Goal: Task Accomplishment & Management: Manage account settings

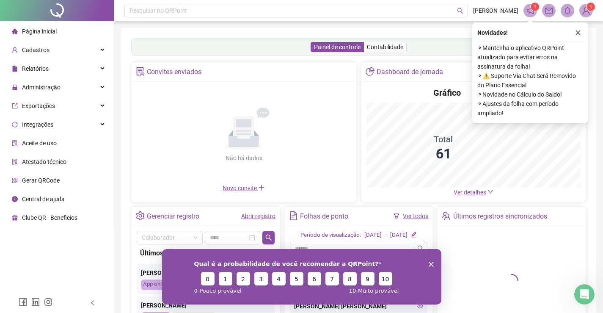
click at [427, 262] on div "Qual é a probabilidade de você recomendar a QRPoint? 0 1 2 3 4 5 6 7 8 9 10 0 -…" at bounding box center [301, 275] width 279 height 55
click at [431, 262] on icon "Encerrar pesquisa" at bounding box center [430, 263] width 5 height 5
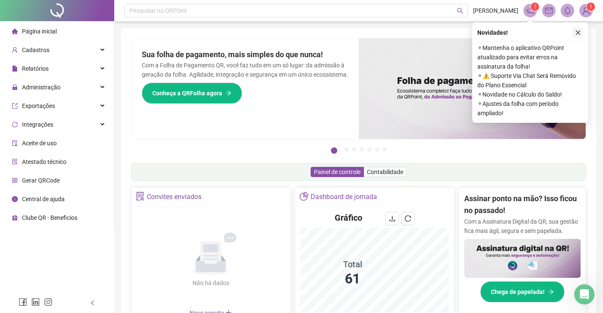
click at [581, 31] on button "button" at bounding box center [578, 33] width 10 height 10
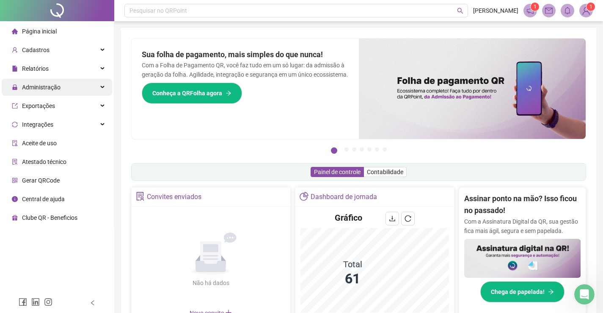
click at [44, 89] on span "Administração" at bounding box center [41, 87] width 39 height 7
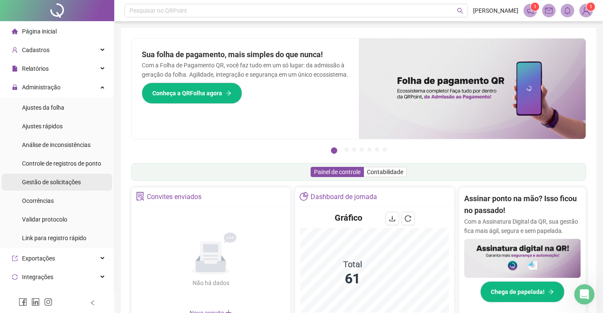
click at [51, 185] on span "Gestão de solicitações" at bounding box center [51, 182] width 59 height 7
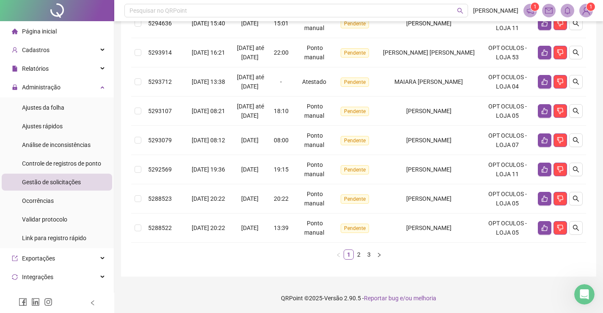
scroll to position [296, 0]
click at [370, 259] on link "3" at bounding box center [368, 254] width 9 height 9
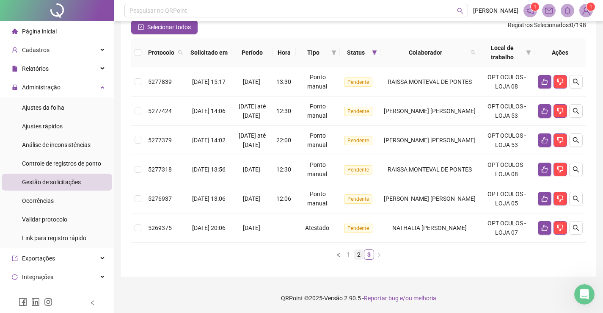
click at [358, 252] on link "2" at bounding box center [358, 254] width 9 height 9
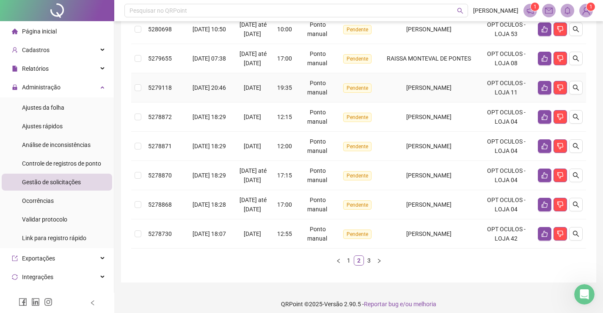
scroll to position [253, 0]
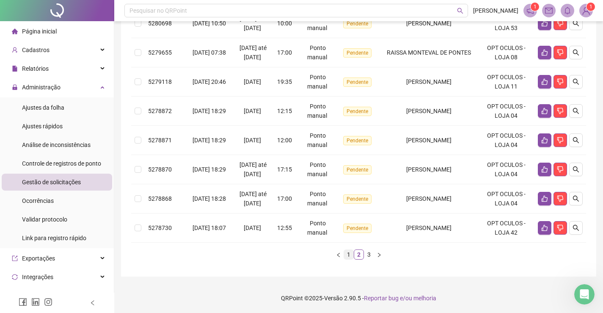
click at [349, 254] on link "1" at bounding box center [348, 254] width 9 height 9
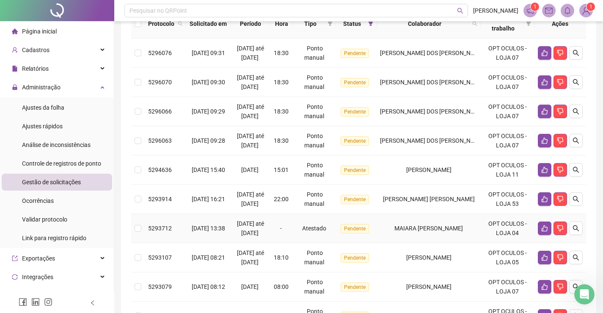
scroll to position [0, 0]
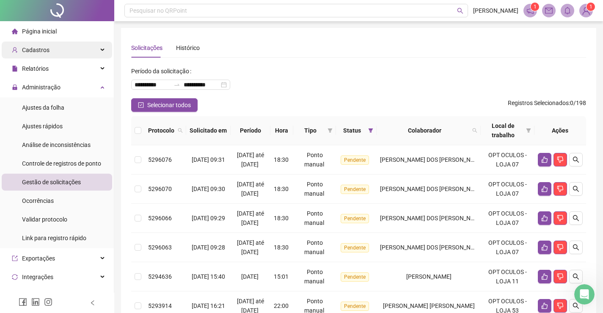
click at [50, 54] on div "Cadastros" at bounding box center [57, 49] width 110 height 17
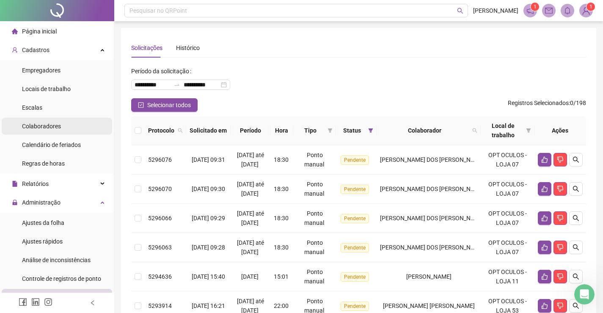
click at [47, 126] on span "Colaboradores" at bounding box center [41, 126] width 39 height 7
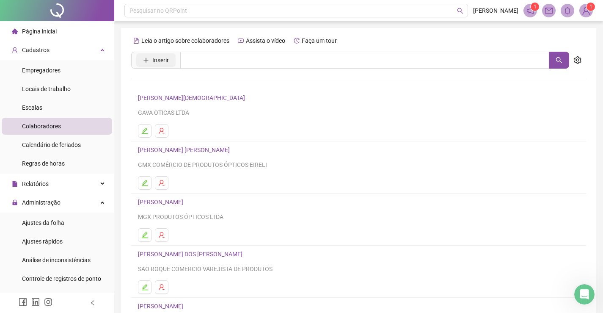
click at [159, 58] on span "Inserir" at bounding box center [160, 59] width 17 height 9
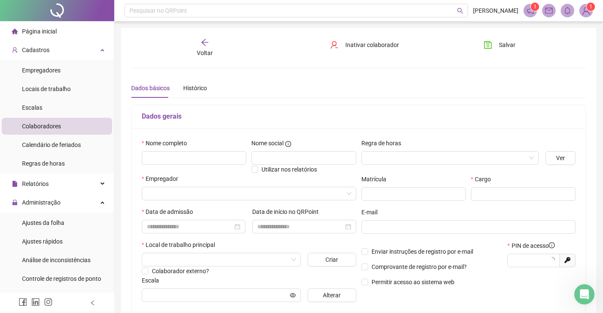
type input "*****"
click at [155, 156] on input "text" at bounding box center [194, 158] width 105 height 14
click at [207, 159] on input "**********" at bounding box center [194, 158] width 105 height 14
type input "**********"
click at [319, 157] on input "text" at bounding box center [303, 158] width 105 height 14
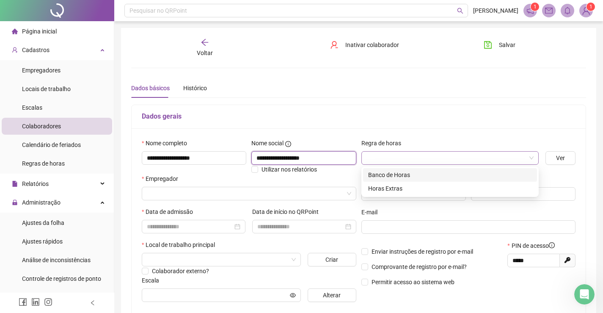
click at [527, 157] on span at bounding box center [449, 157] width 167 height 13
type input "**********"
click at [385, 178] on div "Banco de Horas" at bounding box center [450, 174] width 164 height 9
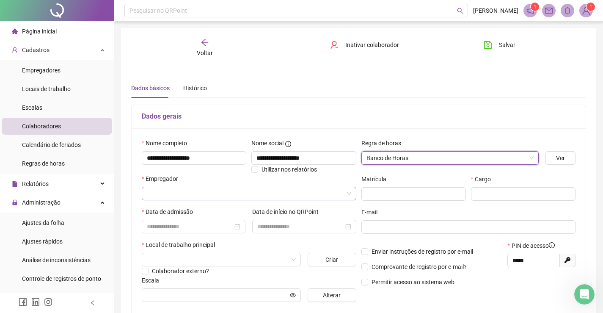
click at [196, 192] on input "search" at bounding box center [245, 193] width 197 height 13
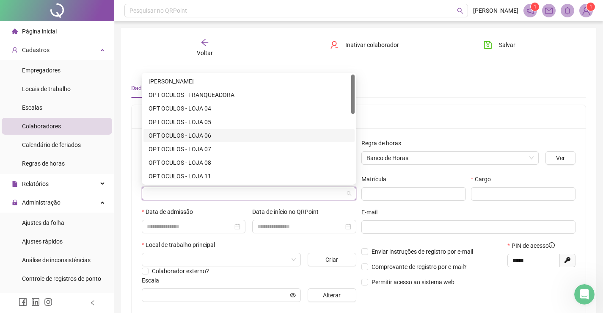
click at [190, 135] on div "OPT OCULOS - LOJA 06" at bounding box center [249, 135] width 201 height 9
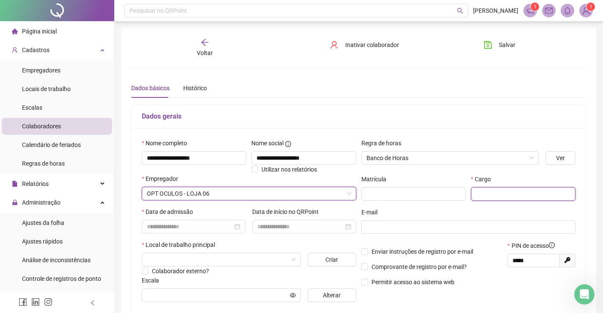
click at [503, 194] on input "text" at bounding box center [523, 194] width 105 height 14
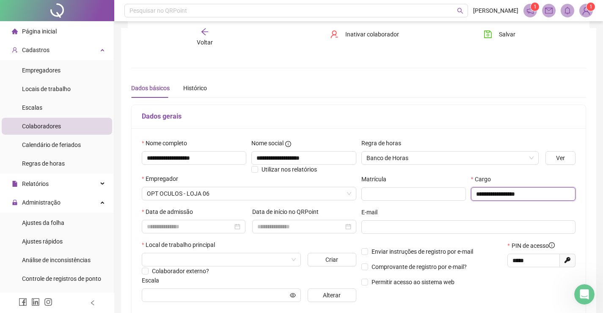
scroll to position [42, 0]
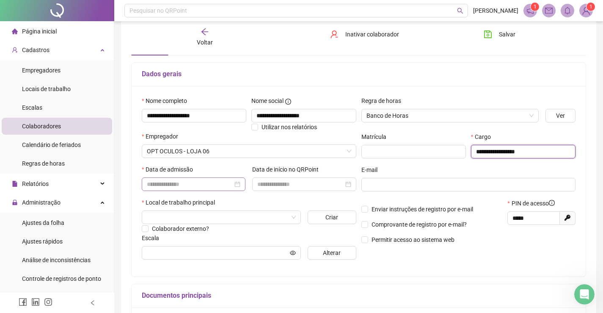
type input "**********"
click at [176, 185] on input at bounding box center [190, 183] width 86 height 9
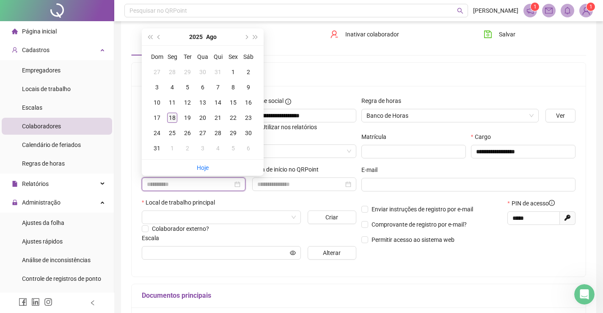
type input "**********"
click at [172, 118] on div "18" at bounding box center [172, 118] width 10 height 10
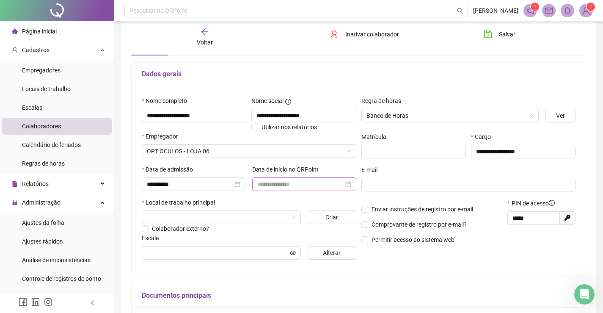
click at [325, 177] on div at bounding box center [304, 184] width 104 height 14
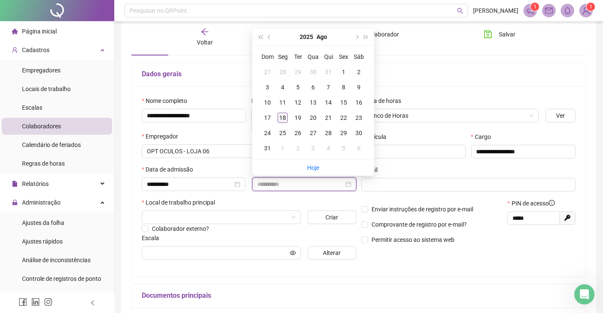
type input "**********"
click at [283, 117] on div "18" at bounding box center [283, 118] width 10 height 10
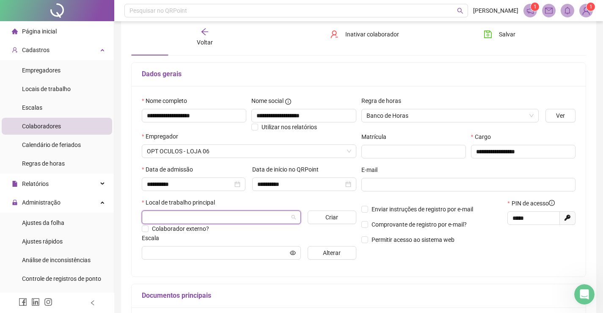
click at [178, 218] on input "search" at bounding box center [217, 217] width 141 height 13
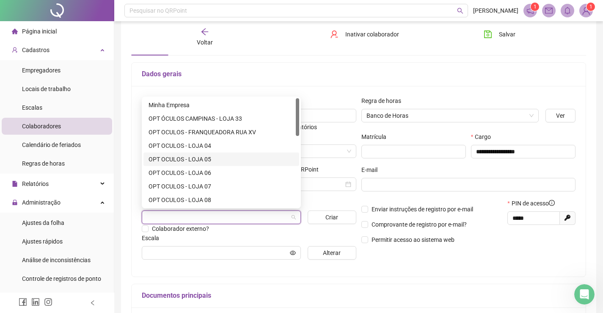
click at [188, 156] on div "OPT OCULOS - LOJA 05" at bounding box center [222, 158] width 146 height 9
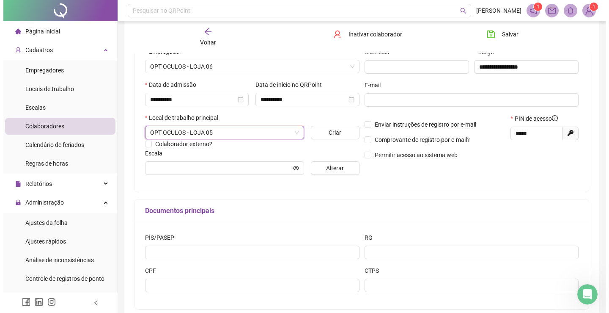
scroll to position [169, 0]
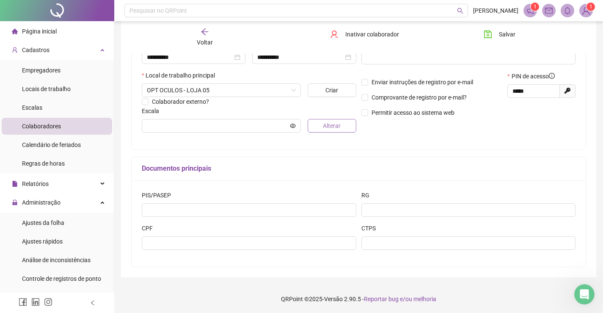
click at [327, 124] on span "Alterar" at bounding box center [332, 125] width 18 height 9
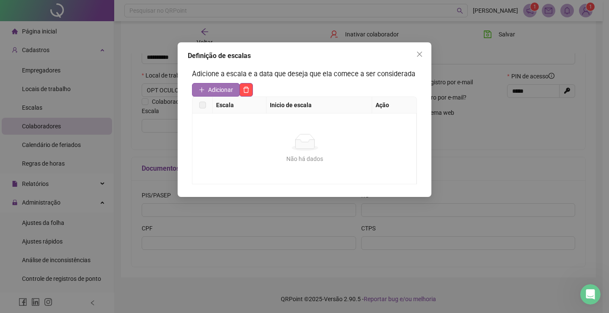
click at [213, 93] on span "Adicionar" at bounding box center [220, 89] width 25 height 9
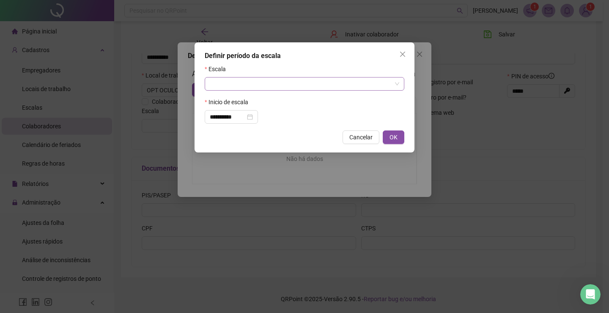
click at [224, 85] on input "search" at bounding box center [301, 83] width 182 height 13
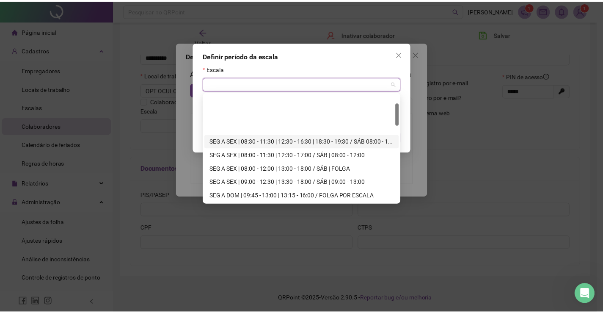
scroll to position [42, 0]
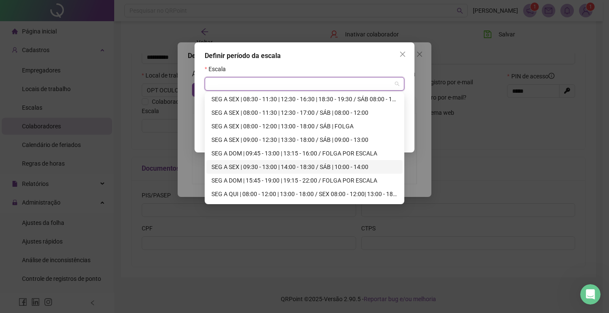
click at [338, 168] on div "SEG A SEX | 09:30 - 13:00 | 14:00 - 18:30 / SÁB | 10:00 - 14:00" at bounding box center [305, 166] width 186 height 9
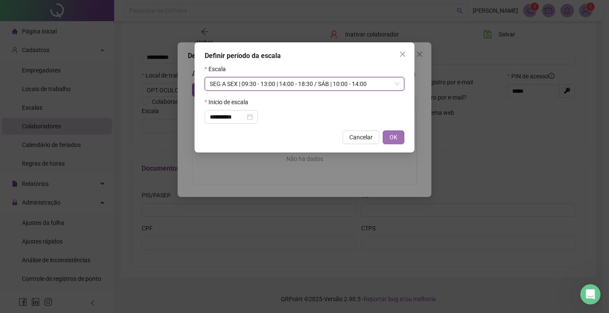
click at [398, 137] on button "OK" at bounding box center [394, 137] width 22 height 14
type input "**********"
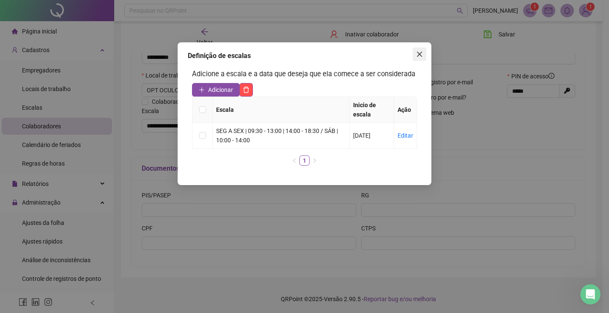
click at [418, 50] on button "Close" at bounding box center [420, 54] width 14 height 14
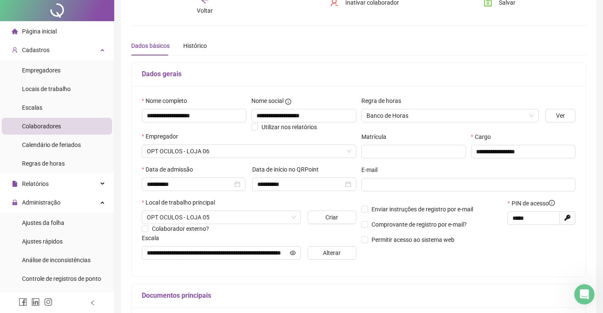
scroll to position [0, 0]
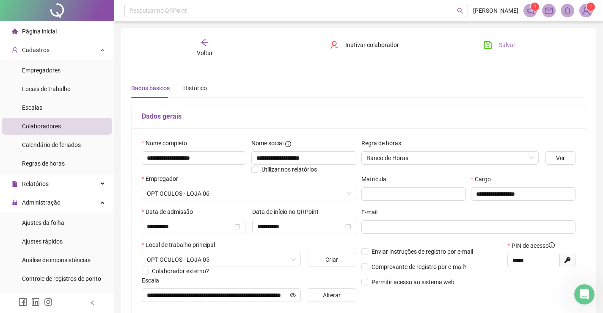
click at [487, 44] on icon "save" at bounding box center [488, 45] width 8 height 8
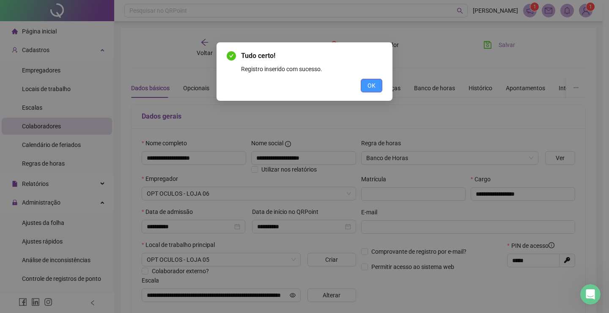
click at [375, 88] on span "OK" at bounding box center [372, 85] width 8 height 9
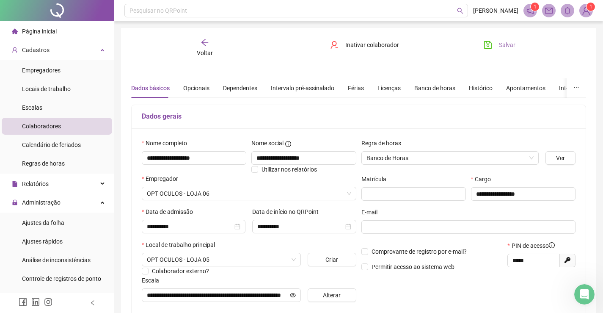
click at [486, 45] on icon "save" at bounding box center [488, 45] width 8 height 8
click at [489, 46] on icon "save" at bounding box center [488, 45] width 8 height 8
click at [95, 52] on div "Cadastros" at bounding box center [57, 49] width 110 height 17
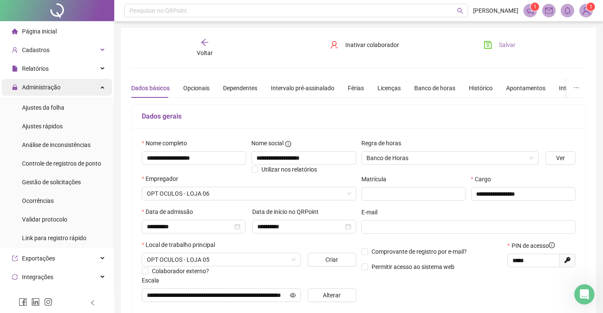
click at [101, 86] on icon at bounding box center [103, 86] width 4 height 0
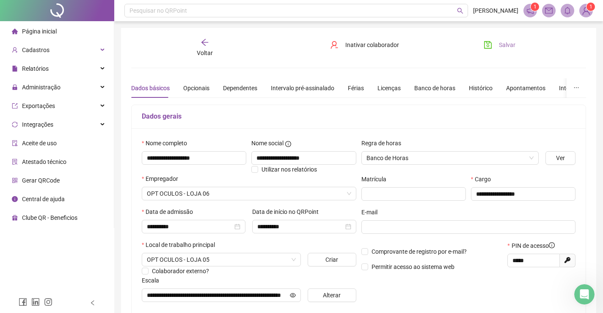
click at [36, 31] on span "Página inicial" at bounding box center [39, 31] width 35 height 7
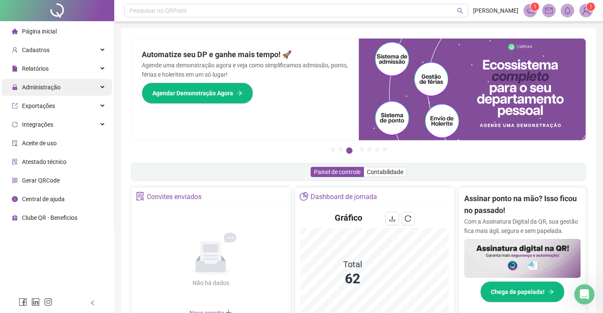
click at [50, 88] on span "Administração" at bounding box center [41, 87] width 39 height 7
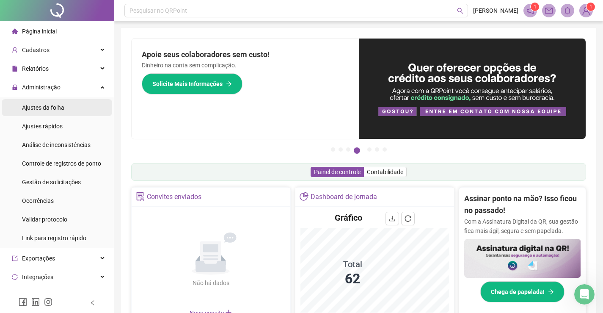
click at [41, 109] on span "Ajustes da folha" at bounding box center [43, 107] width 42 height 7
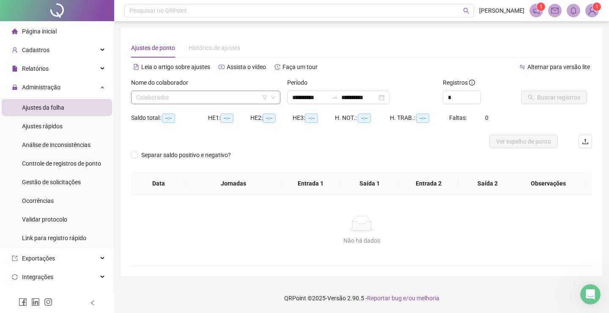
type input "**********"
click at [195, 96] on input "search" at bounding box center [202, 97] width 132 height 13
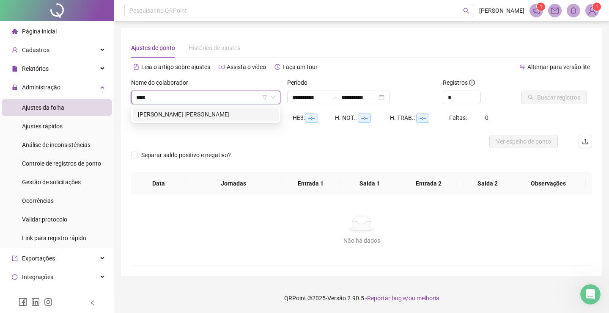
type input "*****"
click at [187, 110] on div "[PERSON_NAME] [PERSON_NAME]" at bounding box center [206, 114] width 136 height 9
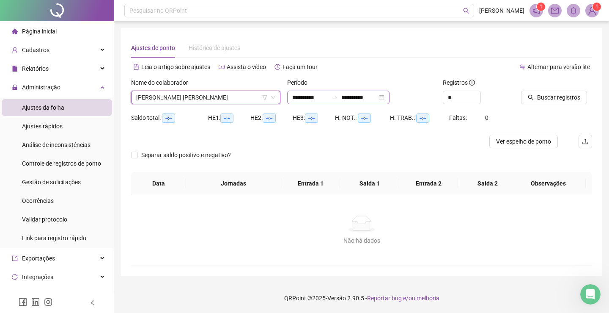
click at [390, 97] on div "**********" at bounding box center [338, 98] width 102 height 14
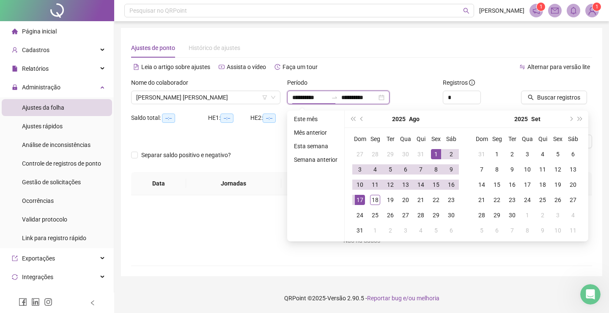
type input "**********"
click at [431, 150] on div "1" at bounding box center [436, 154] width 10 height 10
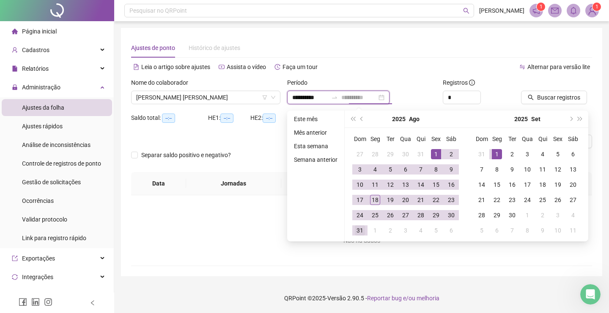
type input "**********"
click at [359, 228] on div "31" at bounding box center [360, 230] width 10 height 10
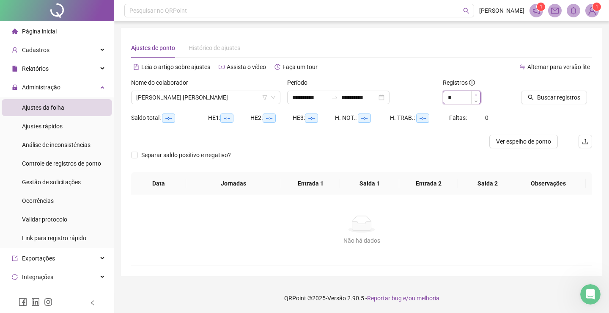
click at [473, 93] on span "Increase Value" at bounding box center [475, 95] width 9 height 8
type input "*"
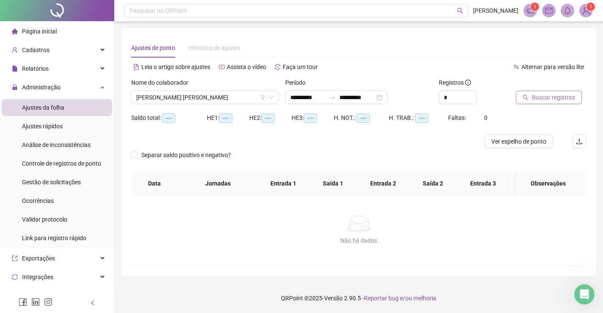
click at [545, 93] on span "Buscar registros" at bounding box center [553, 97] width 43 height 9
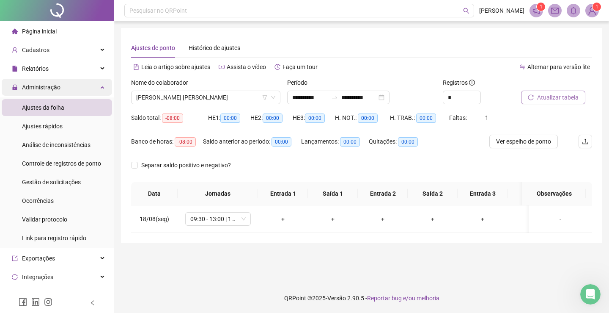
click at [94, 86] on div "Administração" at bounding box center [57, 87] width 110 height 17
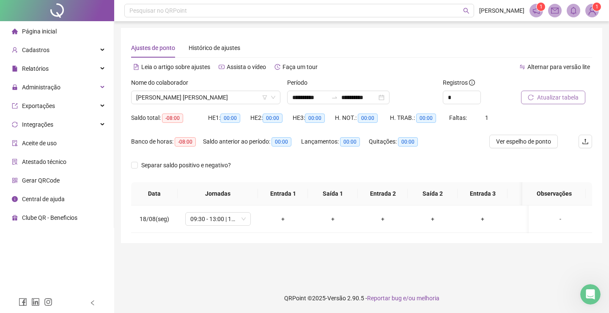
click at [41, 32] on span "Página inicial" at bounding box center [39, 31] width 35 height 7
